Goal: Use online tool/utility: Use online tool/utility

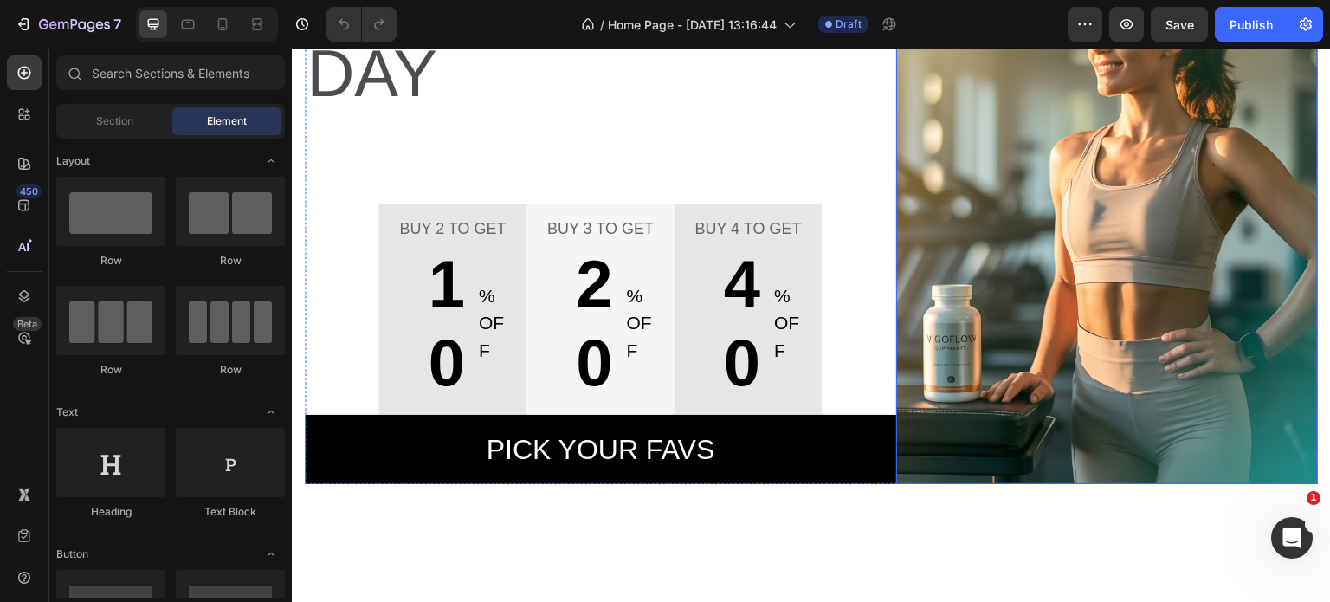
scroll to position [346, 0]
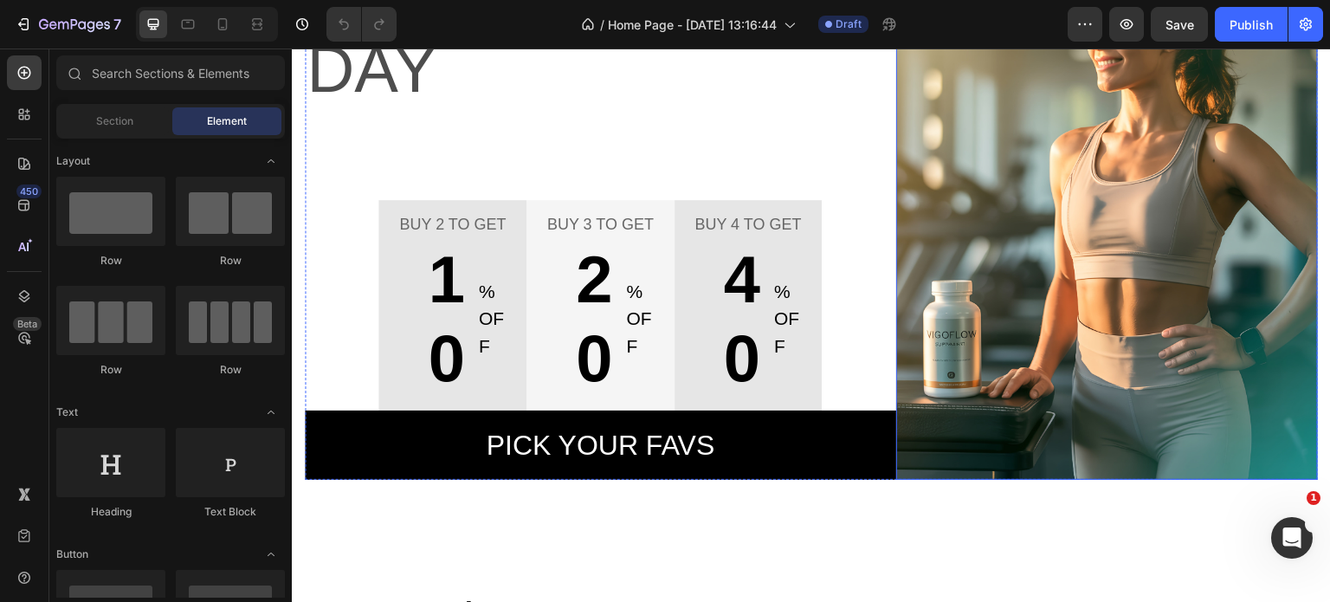
click at [1096, 161] on img at bounding box center [1107, 198] width 423 height 563
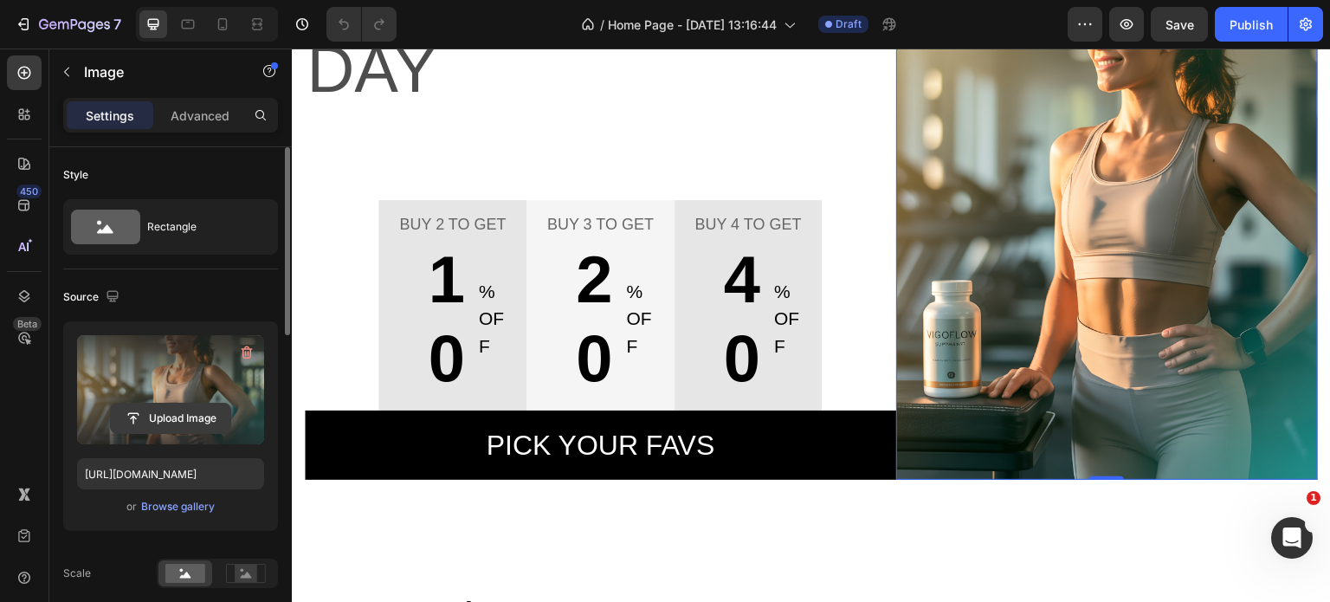
click at [172, 412] on input "file" at bounding box center [171, 418] width 120 height 29
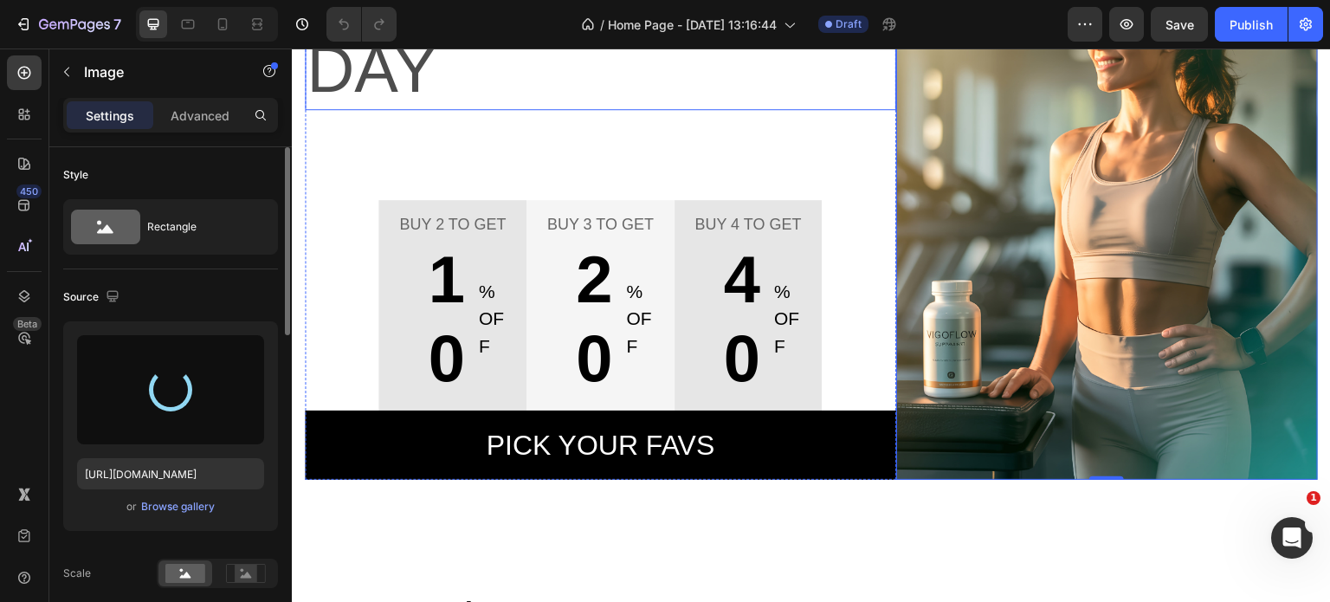
type input "[URL][DOMAIN_NAME]"
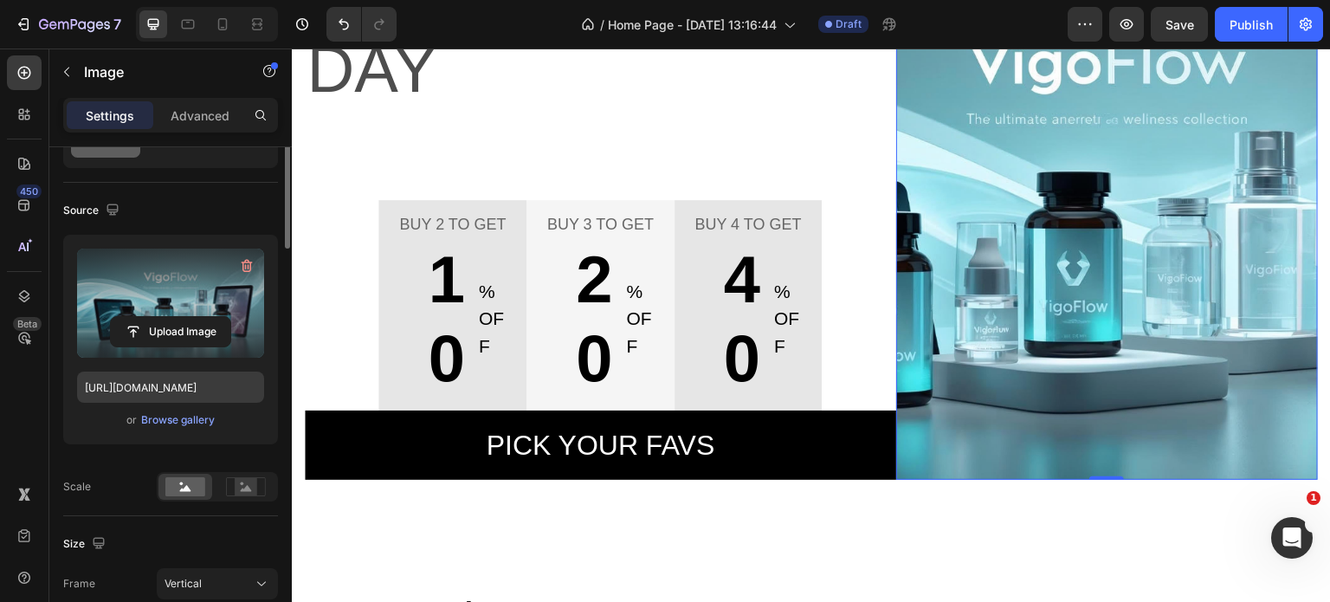
scroll to position [0, 0]
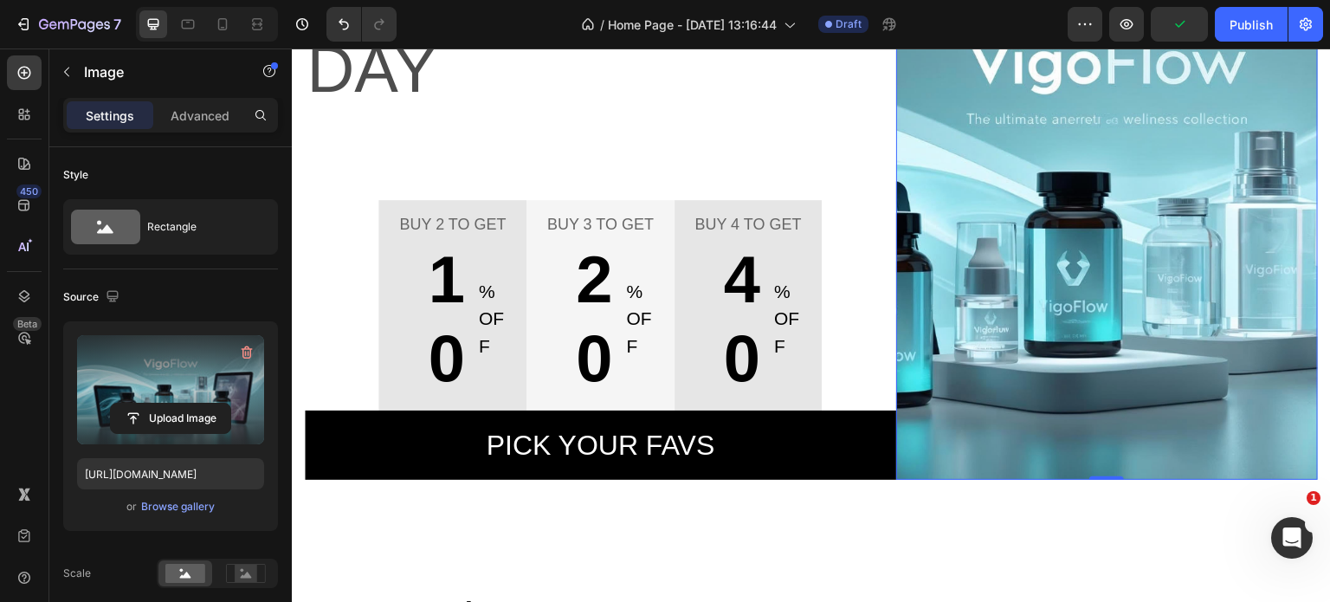
click at [1100, 288] on img at bounding box center [1107, 198] width 423 height 563
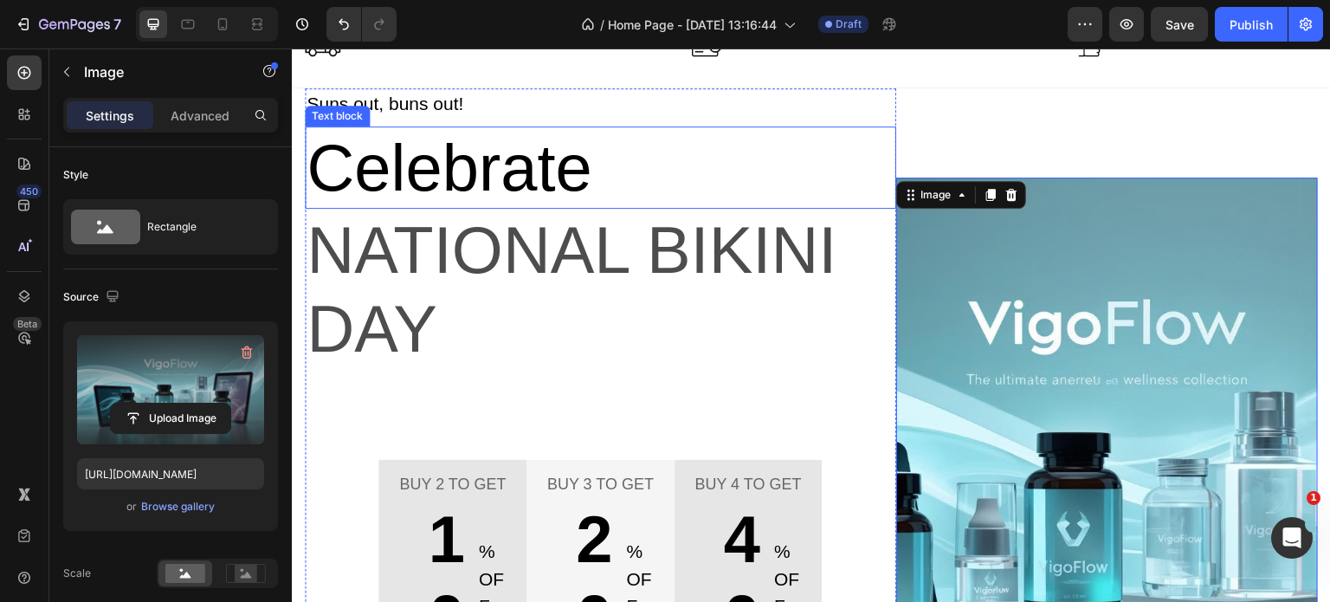
click at [395, 177] on p "Celebrate" at bounding box center [601, 167] width 588 height 79
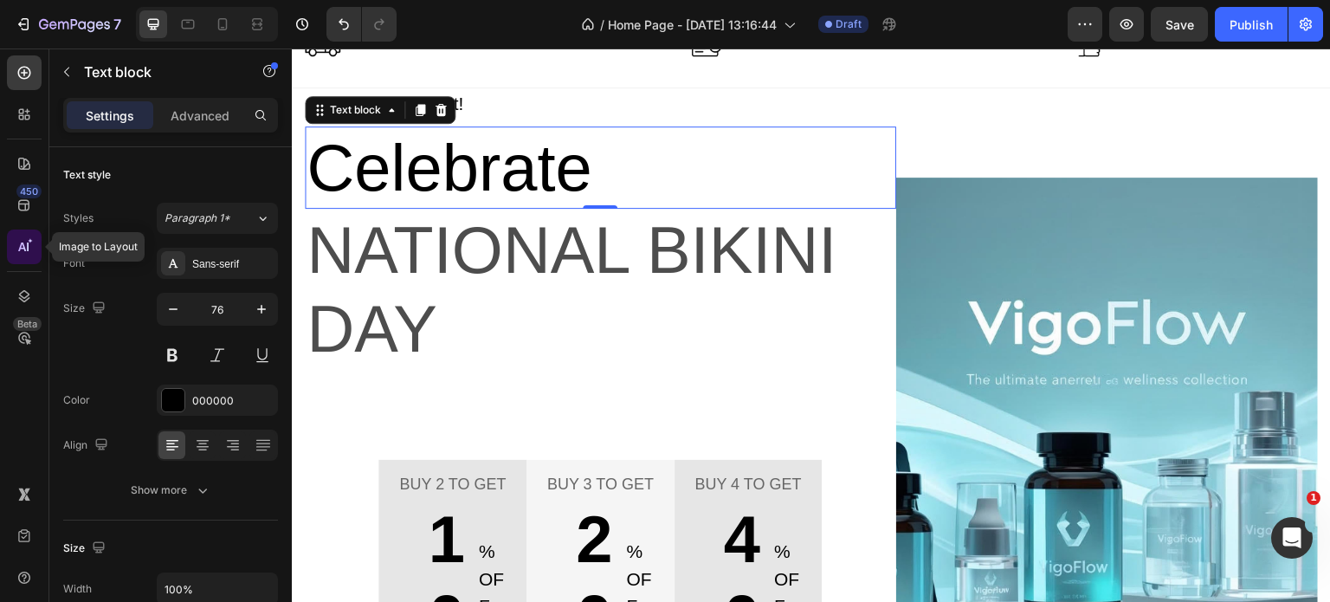
click at [12, 249] on div at bounding box center [24, 246] width 35 height 35
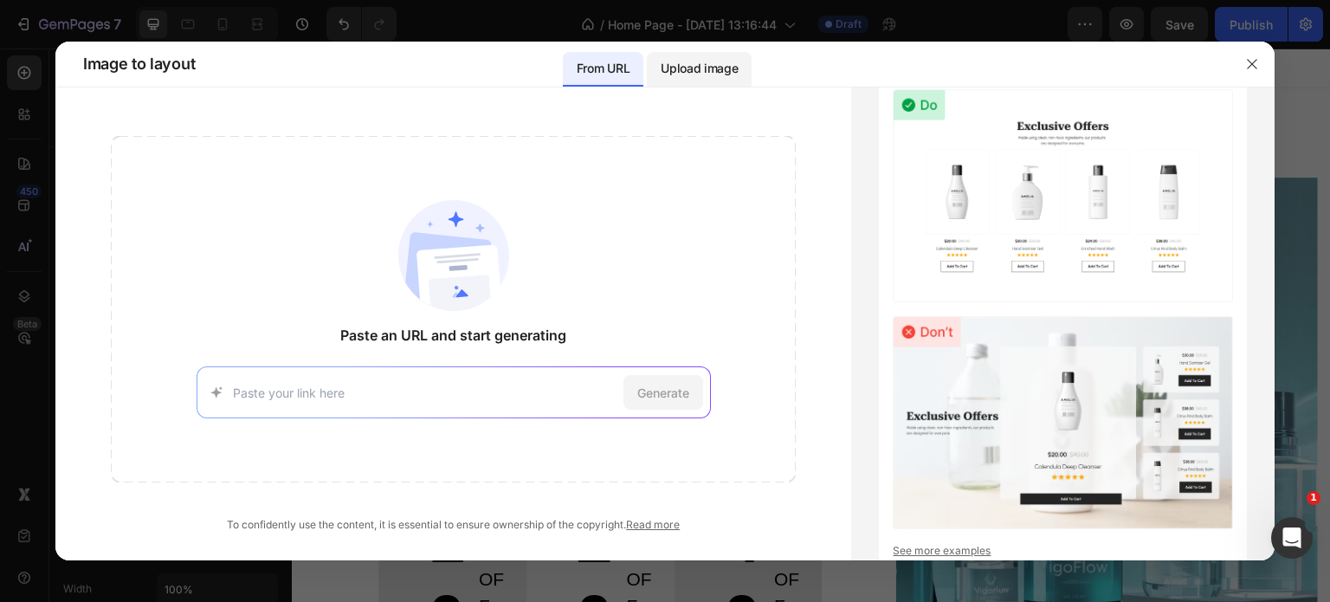
click at [698, 66] on p "Upload image" at bounding box center [699, 68] width 77 height 21
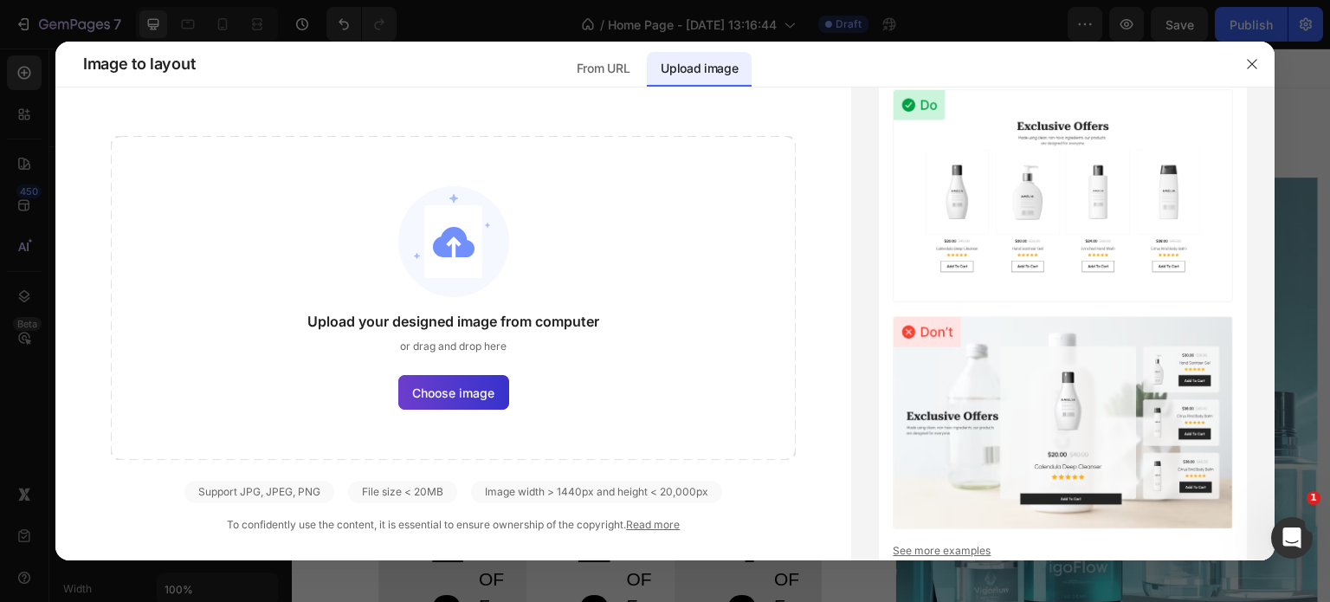
click at [461, 391] on span "Choose image" at bounding box center [453, 393] width 82 height 18
click at [0, 0] on input "Choose image" at bounding box center [0, 0] width 0 height 0
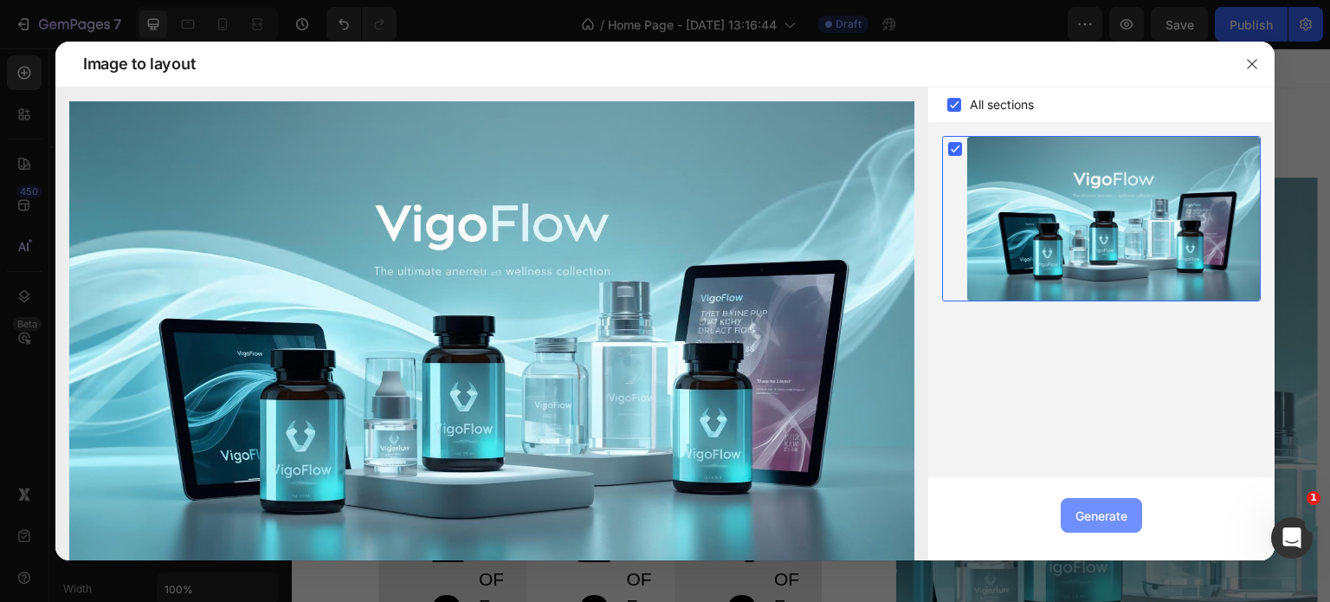
click at [1105, 518] on div "Generate" at bounding box center [1102, 516] width 52 height 18
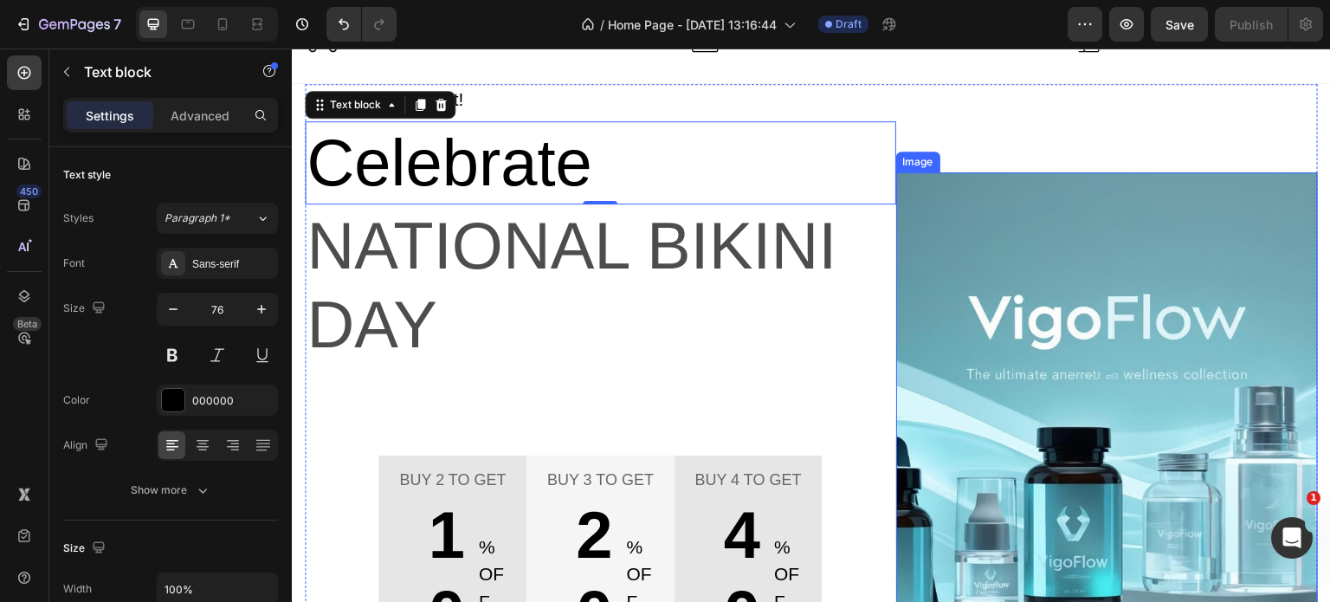
scroll to position [87, 0]
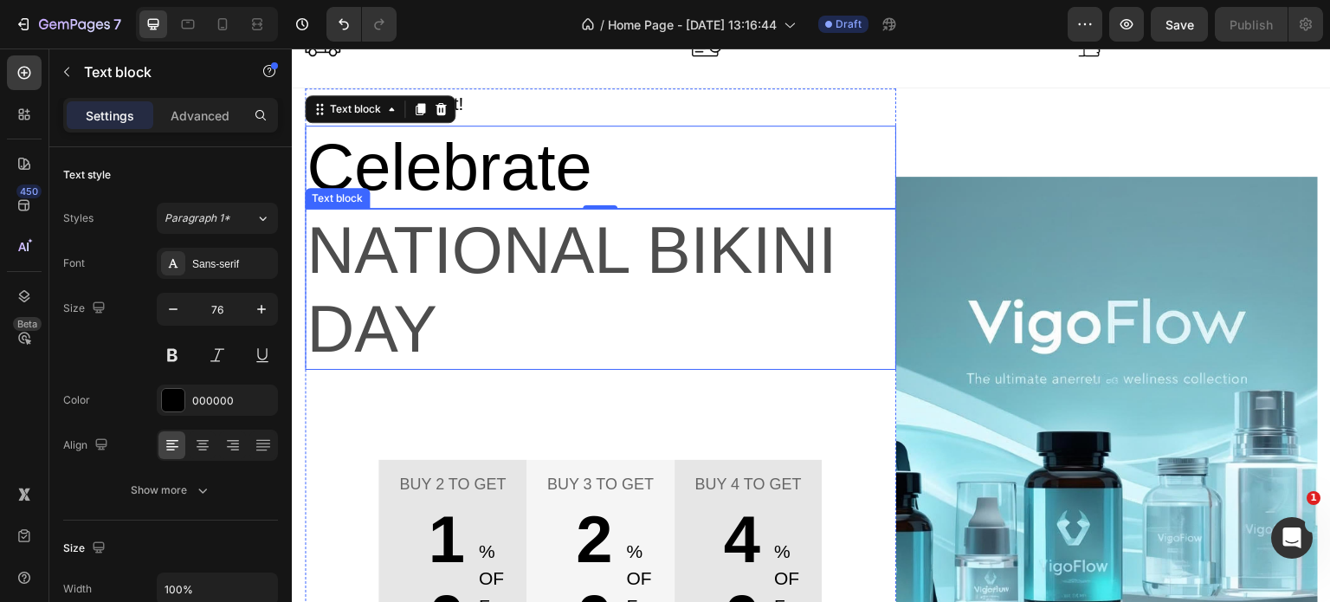
click at [563, 236] on p "National Bikini Day" at bounding box center [601, 289] width 588 height 158
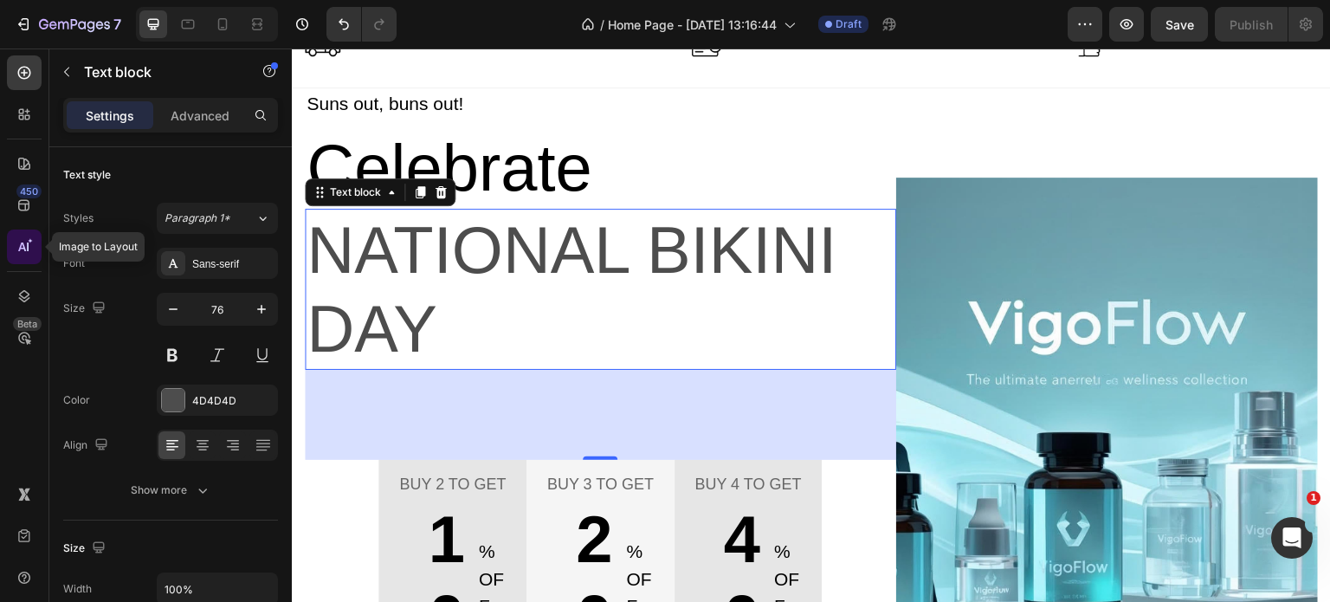
click at [28, 242] on icon at bounding box center [24, 246] width 17 height 17
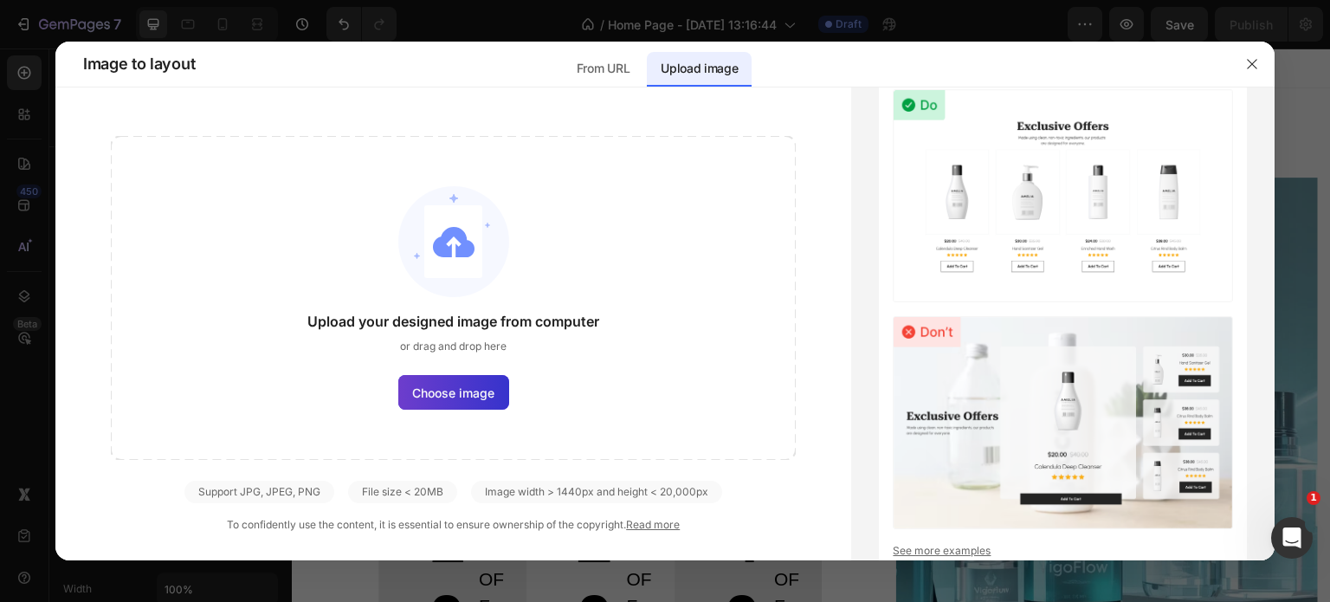
click at [412, 378] on label "Choose image" at bounding box center [453, 392] width 111 height 35
click at [0, 0] on input "Choose image" at bounding box center [0, 0] width 0 height 0
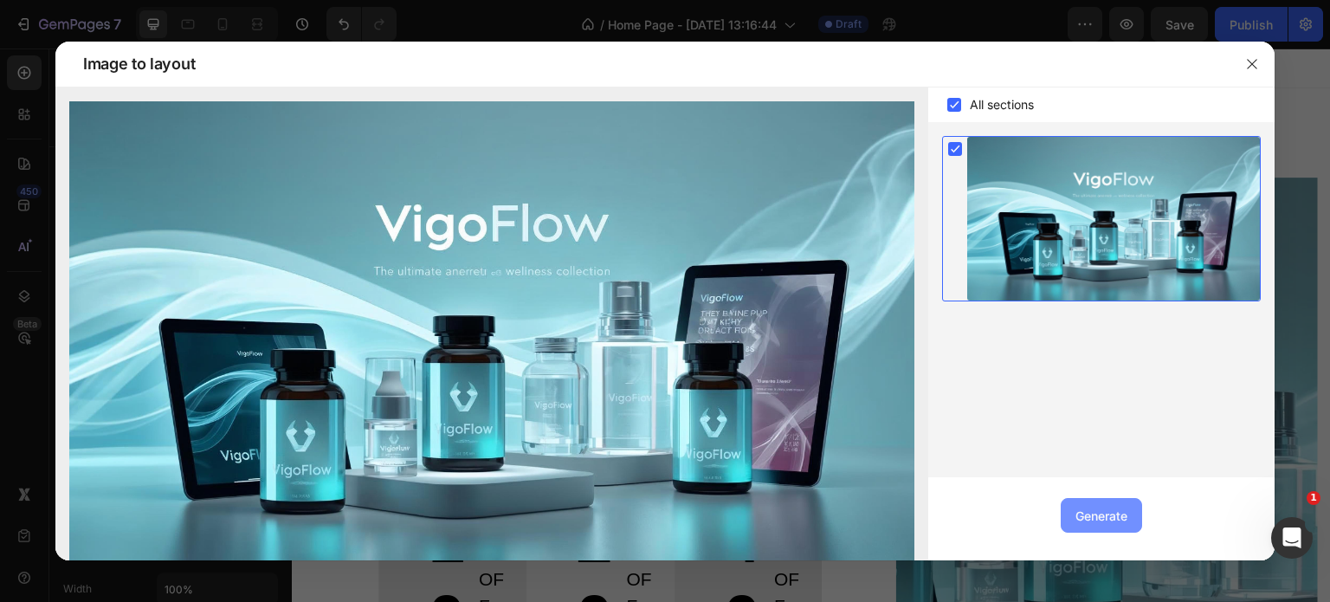
click at [1115, 508] on div "Generate" at bounding box center [1102, 516] width 52 height 18
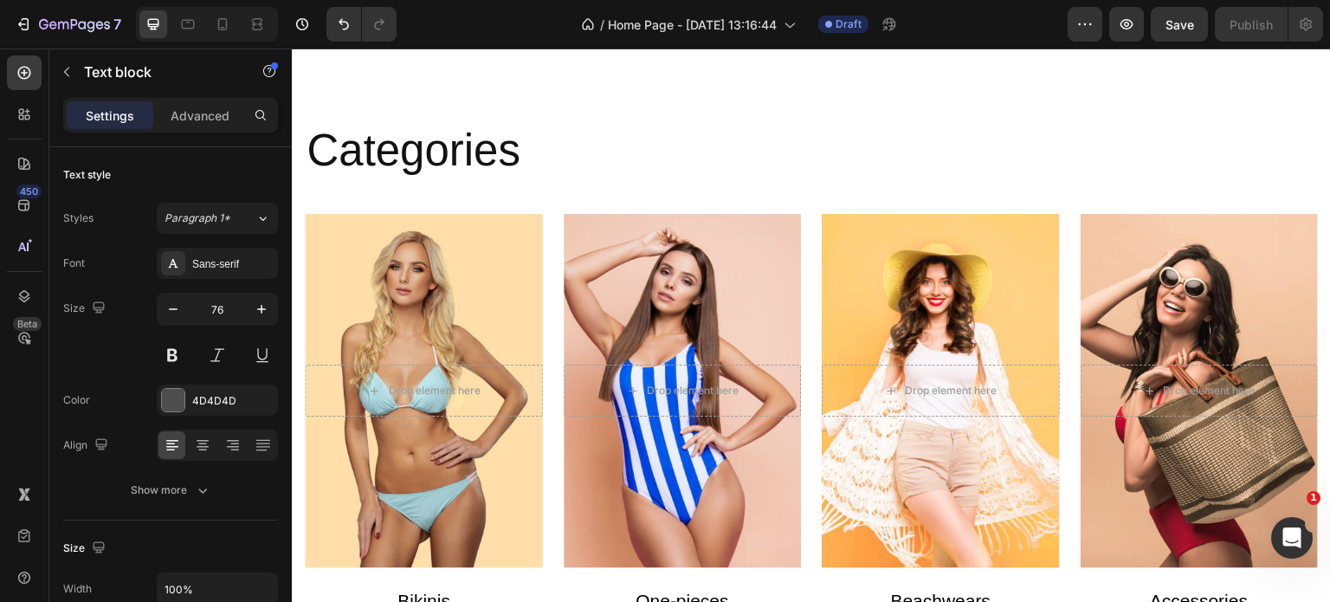
scroll to position [866, 0]
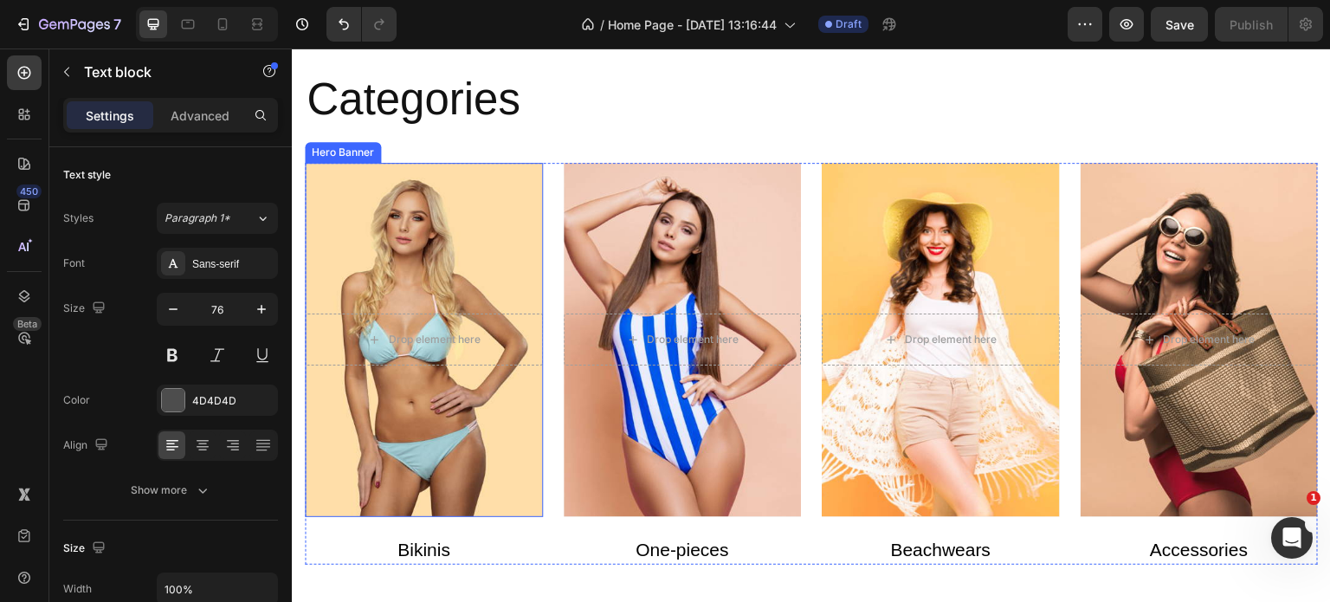
click at [451, 419] on div "Overlay" at bounding box center [424, 340] width 238 height 354
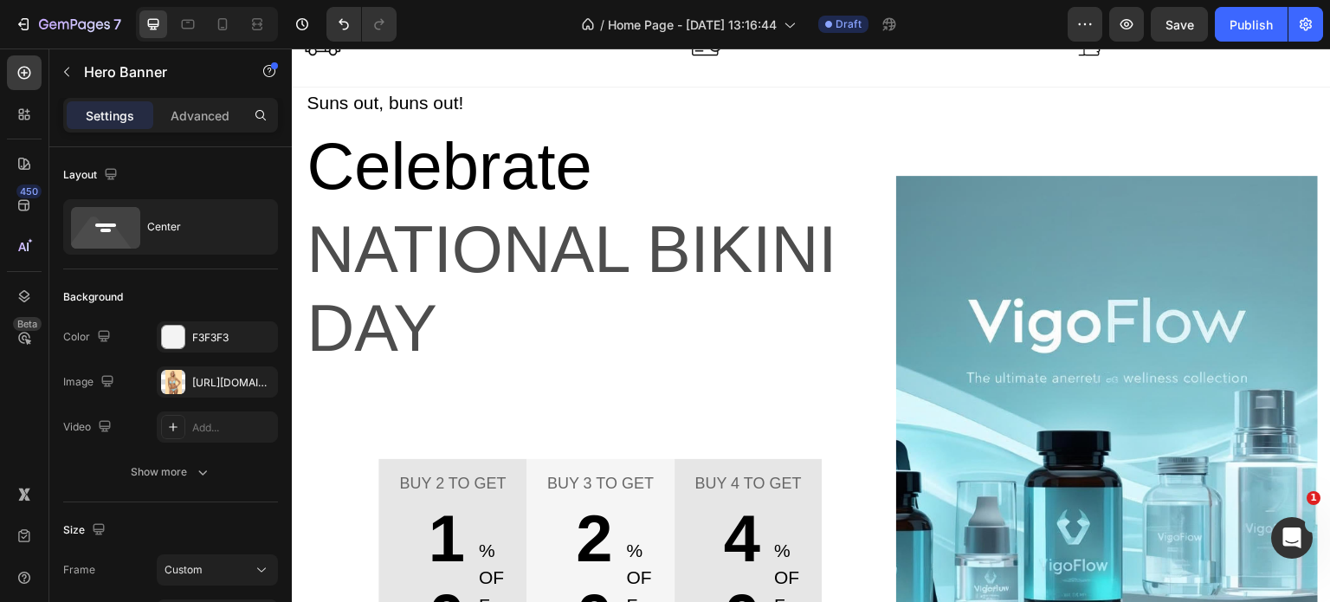
scroll to position [0, 0]
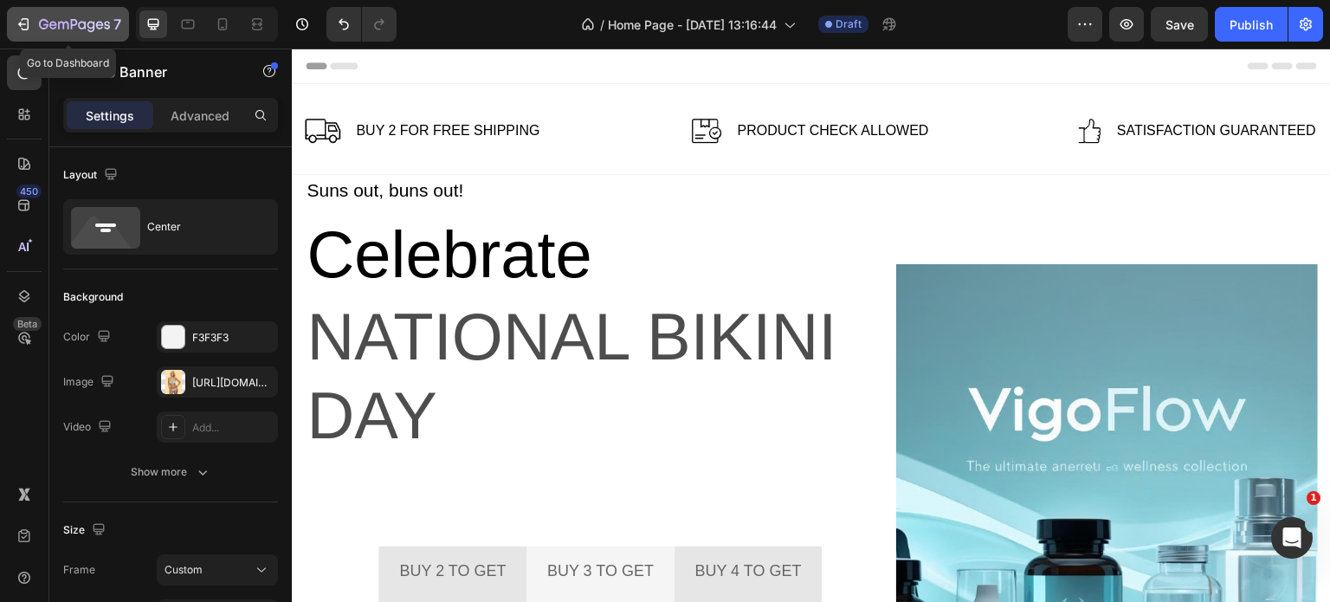
click at [21, 21] on icon "button" at bounding box center [23, 24] width 17 height 17
